Goal: Transaction & Acquisition: Purchase product/service

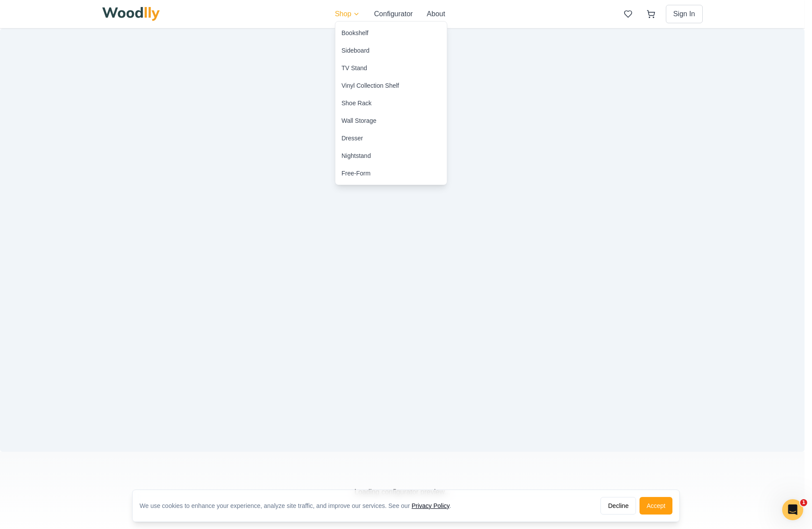
click at [349, 68] on div "TV Stand" at bounding box center [353, 68] width 25 height 9
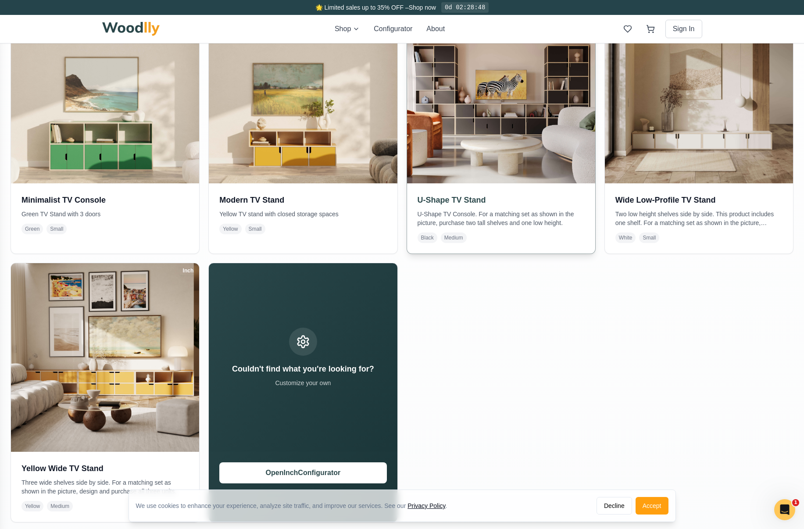
scroll to position [263, 0]
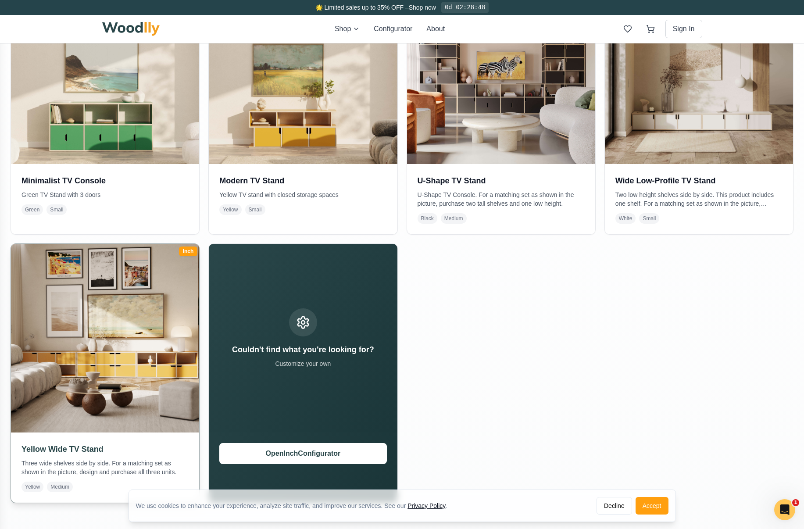
click at [153, 284] on img at bounding box center [105, 339] width 198 height 198
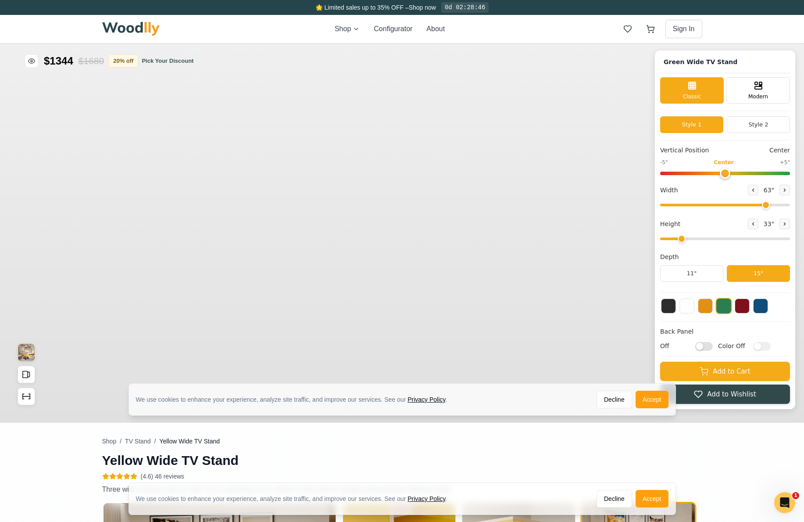
type input "63"
type input "2"
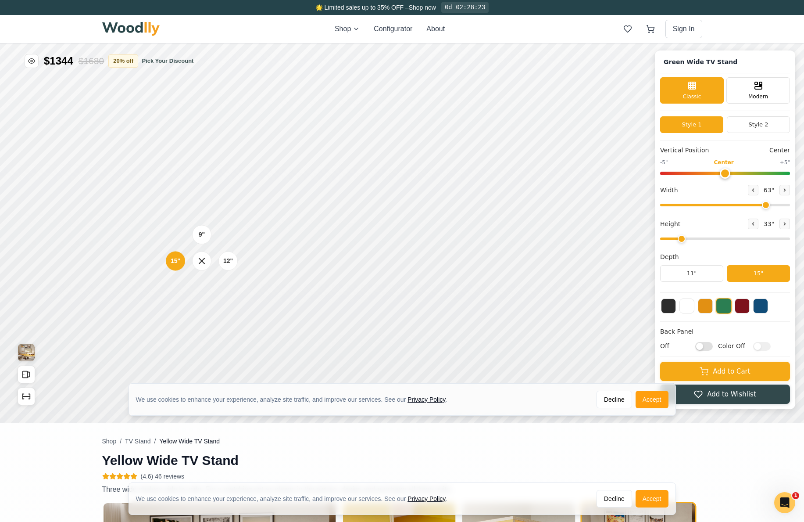
click at [204, 235] on div "9"" at bounding box center [202, 234] width 6 height 9
click at [194, 185] on div "9"" at bounding box center [192, 184] width 7 height 10
click at [347, 206] on icon at bounding box center [350, 201] width 11 height 11
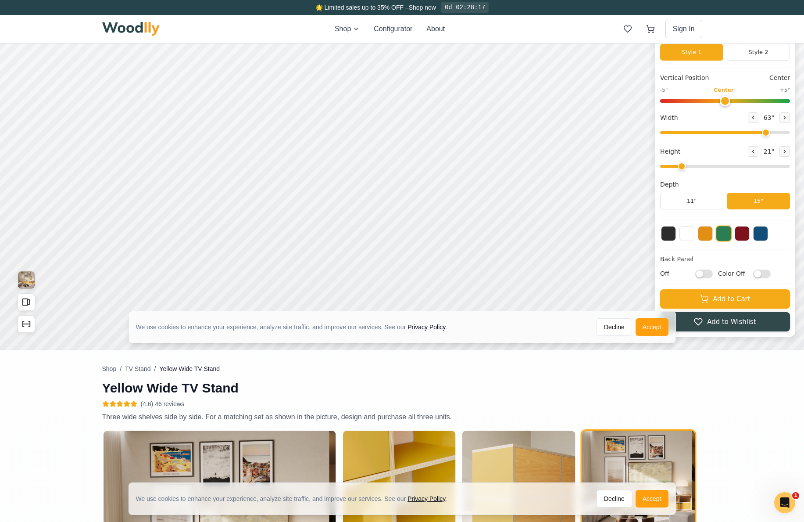
scroll to position [44, 0]
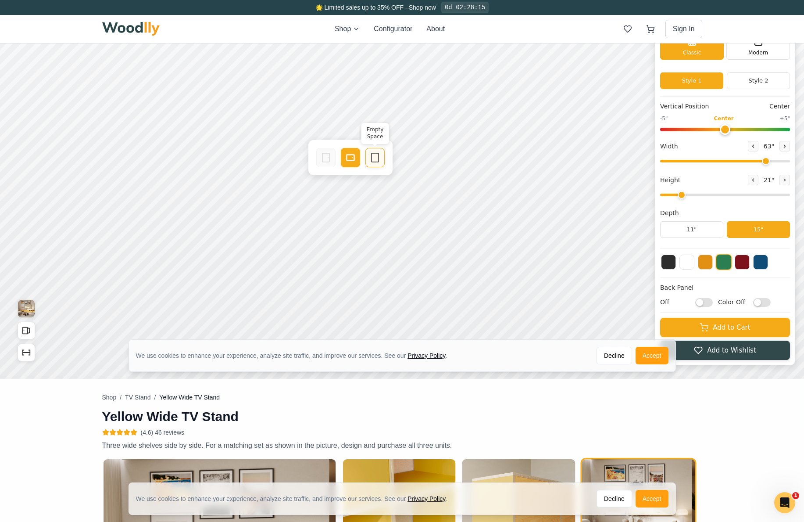
click at [373, 162] on icon at bounding box center [375, 157] width 11 height 11
click at [756, 144] on icon at bounding box center [753, 145] width 5 height 5
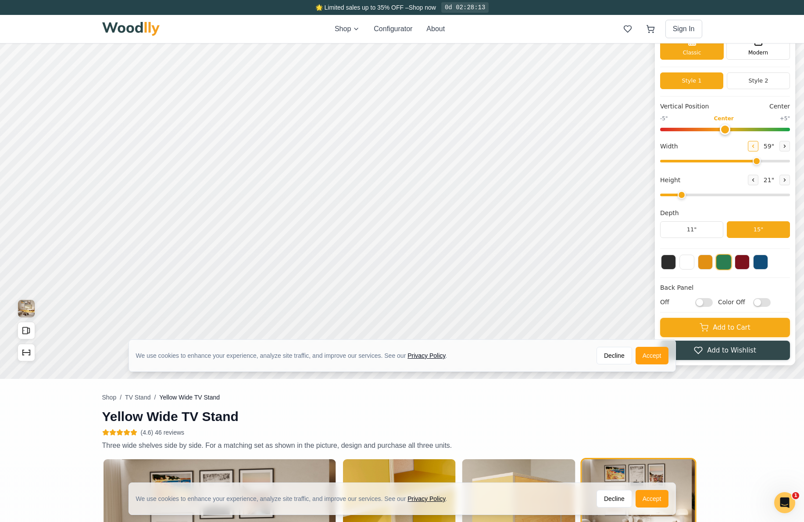
click at [756, 144] on icon at bounding box center [753, 145] width 5 height 5
type input "57"
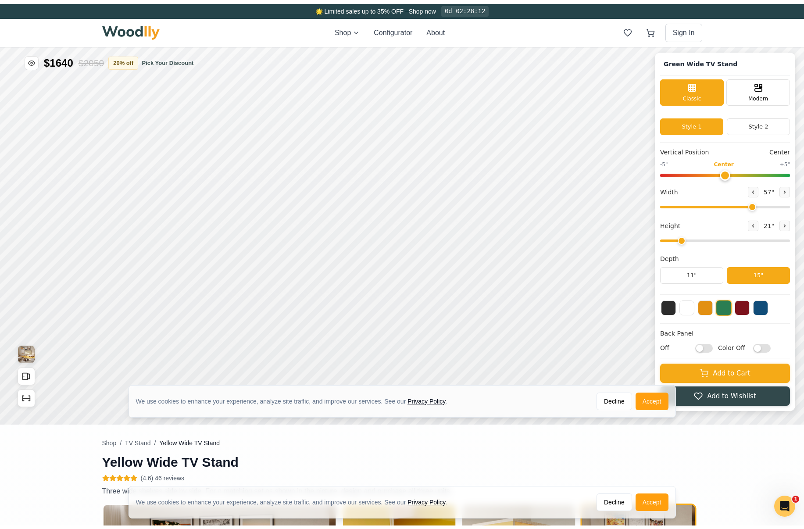
scroll to position [0, 0]
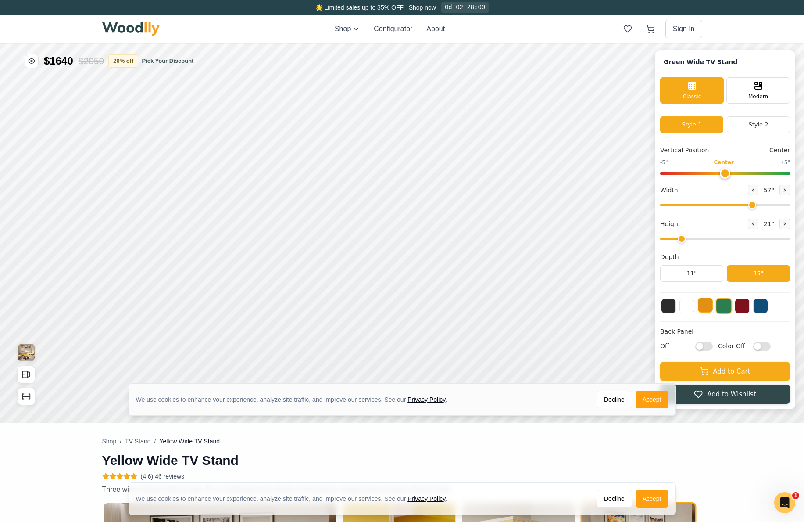
click at [711, 308] on button at bounding box center [705, 304] width 15 height 15
click at [353, 23] on div "Shop Configurator About Sign In" at bounding box center [402, 29] width 600 height 28
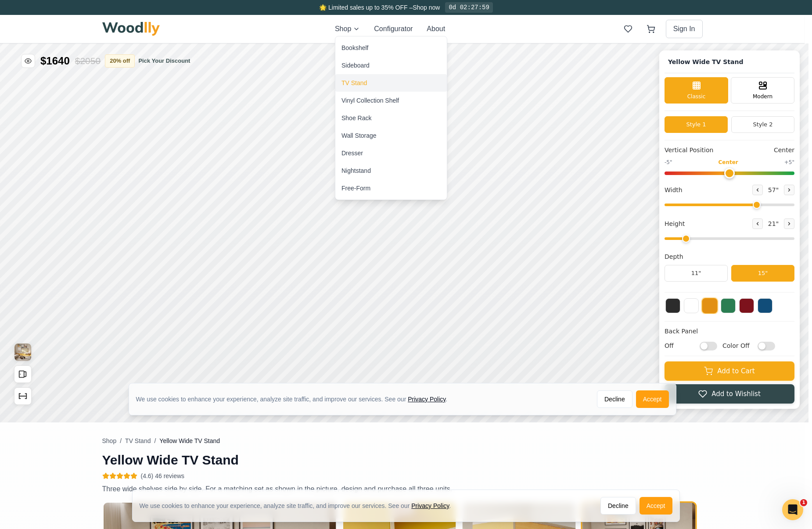
click at [356, 83] on div "TV Stand" at bounding box center [353, 83] width 25 height 9
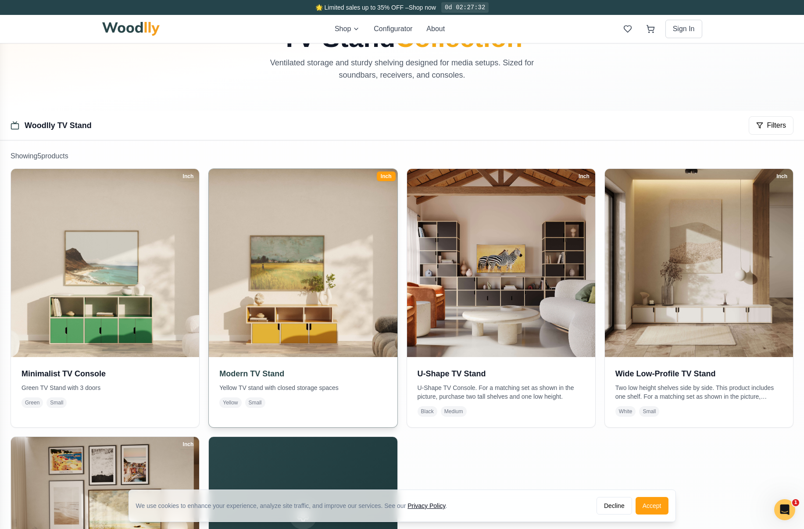
scroll to position [175, 0]
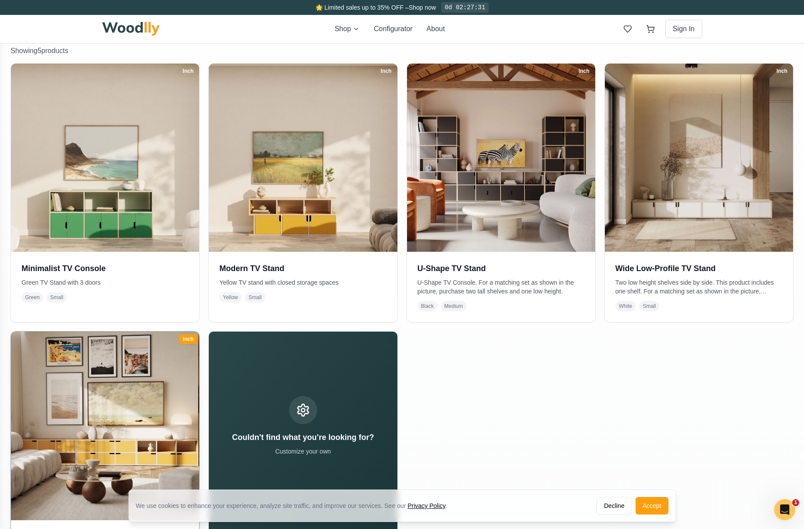
click at [127, 380] on img at bounding box center [105, 426] width 198 height 198
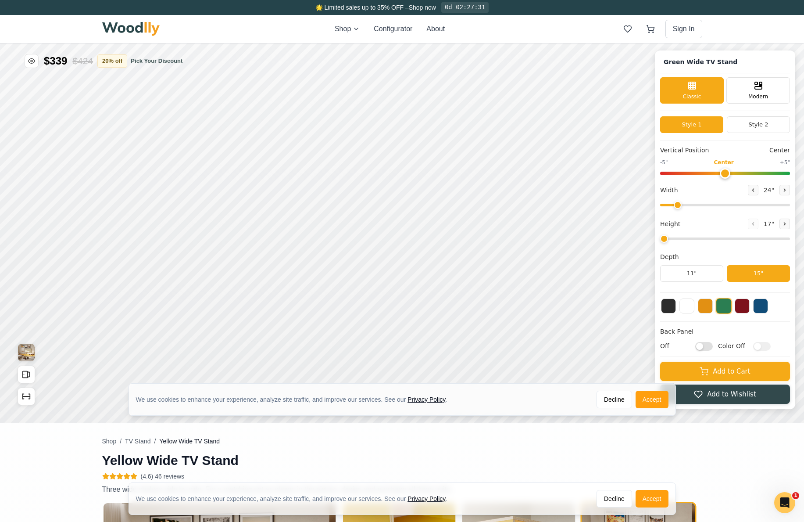
type input "63"
type input "2"
